Goal: Task Accomplishment & Management: Manage account settings

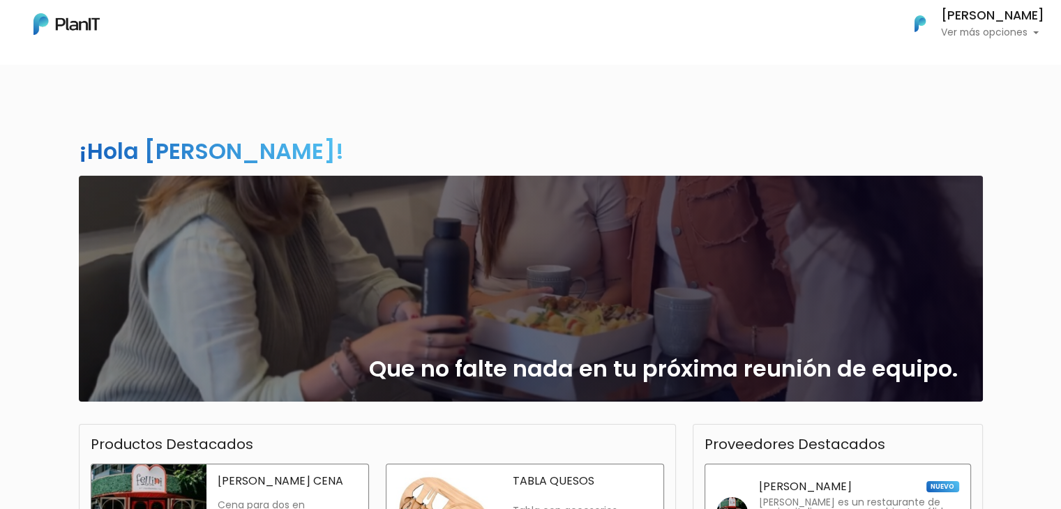
click at [963, 28] on p "Ver más opciones" at bounding box center [992, 33] width 103 height 10
click at [979, 37] on p "Ver más opciones" at bounding box center [992, 33] width 103 height 10
click at [955, 133] on link "Cerrar Sesión" at bounding box center [982, 131] width 124 height 28
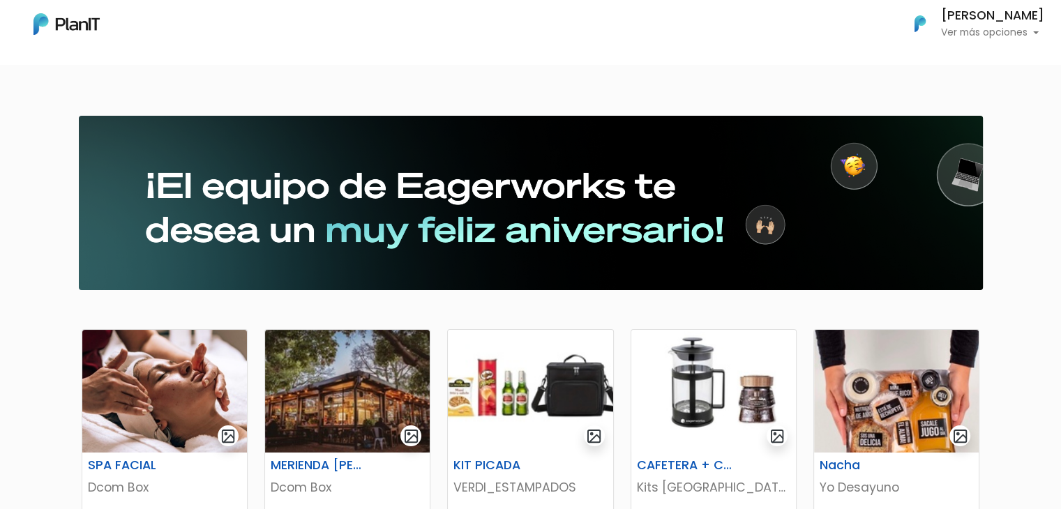
click at [1005, 28] on p "Ver más opciones" at bounding box center [992, 33] width 103 height 10
click at [953, 135] on link "Cerrar Sesión" at bounding box center [982, 131] width 124 height 28
click at [971, 38] on p "Ver más opciones" at bounding box center [992, 33] width 103 height 10
click at [950, 139] on link "Cerrar Sesión" at bounding box center [982, 131] width 124 height 28
